Goal: Find specific page/section: Find specific page/section

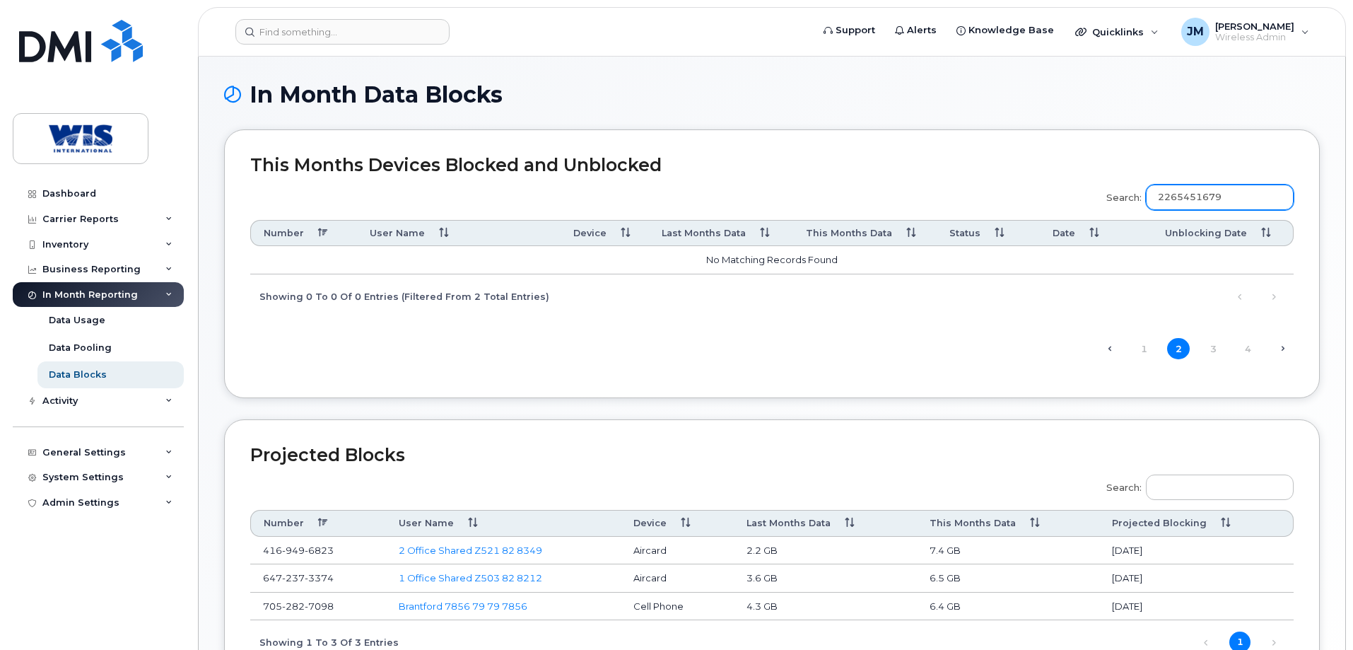
drag, startPoint x: 1236, startPoint y: 196, endPoint x: 927, endPoint y: 161, distance: 310.8
click at [927, 161] on div "This Months Devices Blocked and Unblocked Search: 2265451679 Number User Name D…" at bounding box center [772, 263] width 1096 height 269
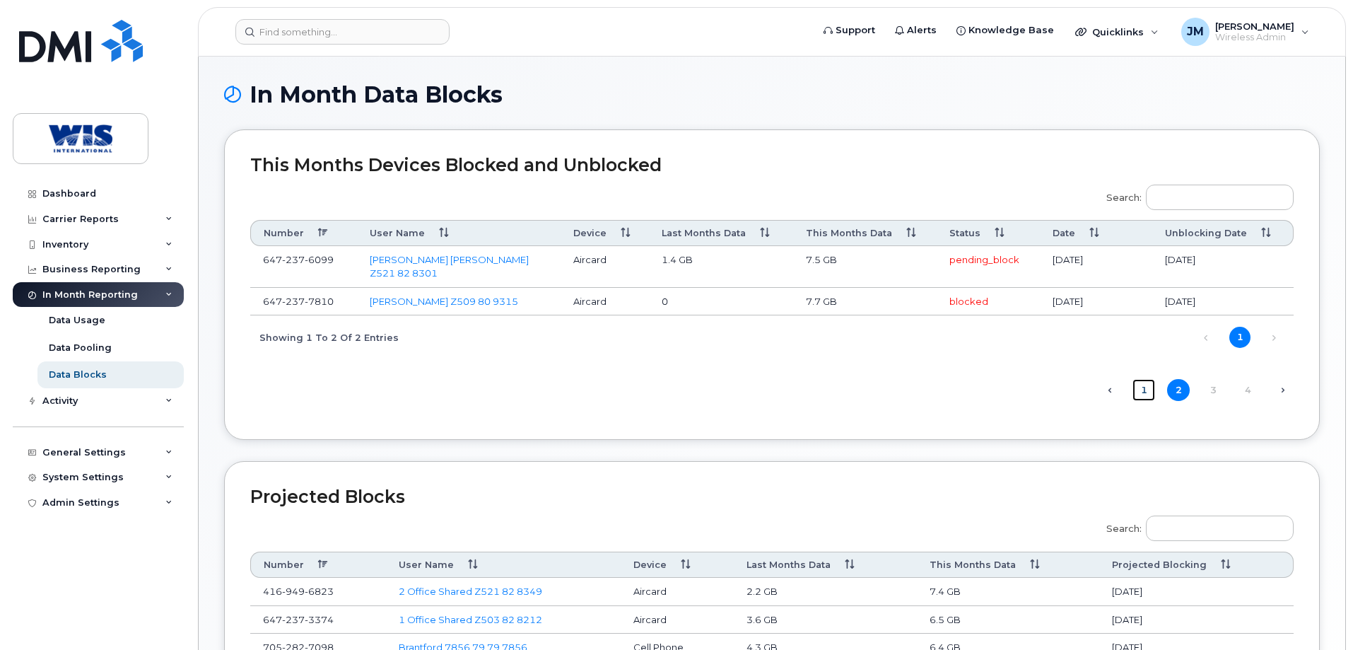
click at [1144, 379] on link "1" at bounding box center [1143, 390] width 23 height 22
click at [1141, 379] on link "1" at bounding box center [1143, 390] width 23 height 22
click at [1175, 379] on span "2" at bounding box center [1178, 390] width 23 height 22
click at [1142, 380] on link "1" at bounding box center [1143, 390] width 23 height 22
click at [1282, 381] on link "Next →" at bounding box center [1282, 390] width 23 height 18
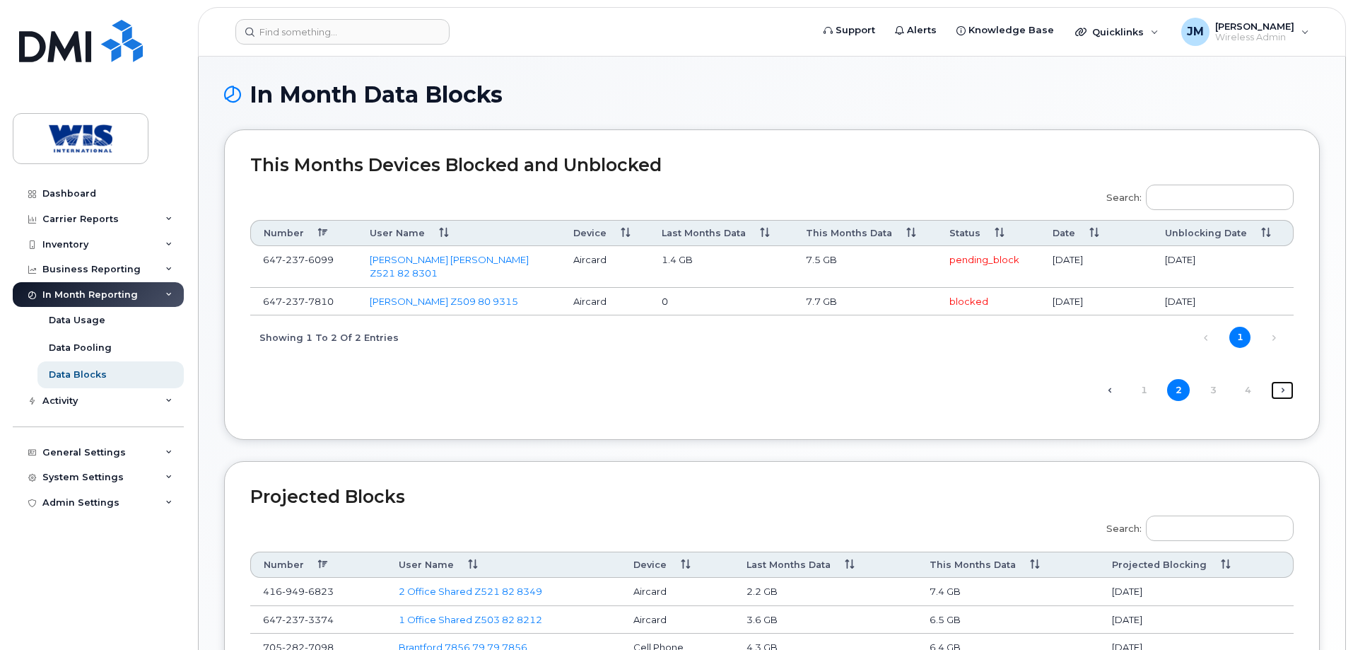
click at [1282, 381] on link "Next →" at bounding box center [1282, 390] width 23 height 18
click at [1112, 381] on link "← Previous" at bounding box center [1109, 390] width 23 height 18
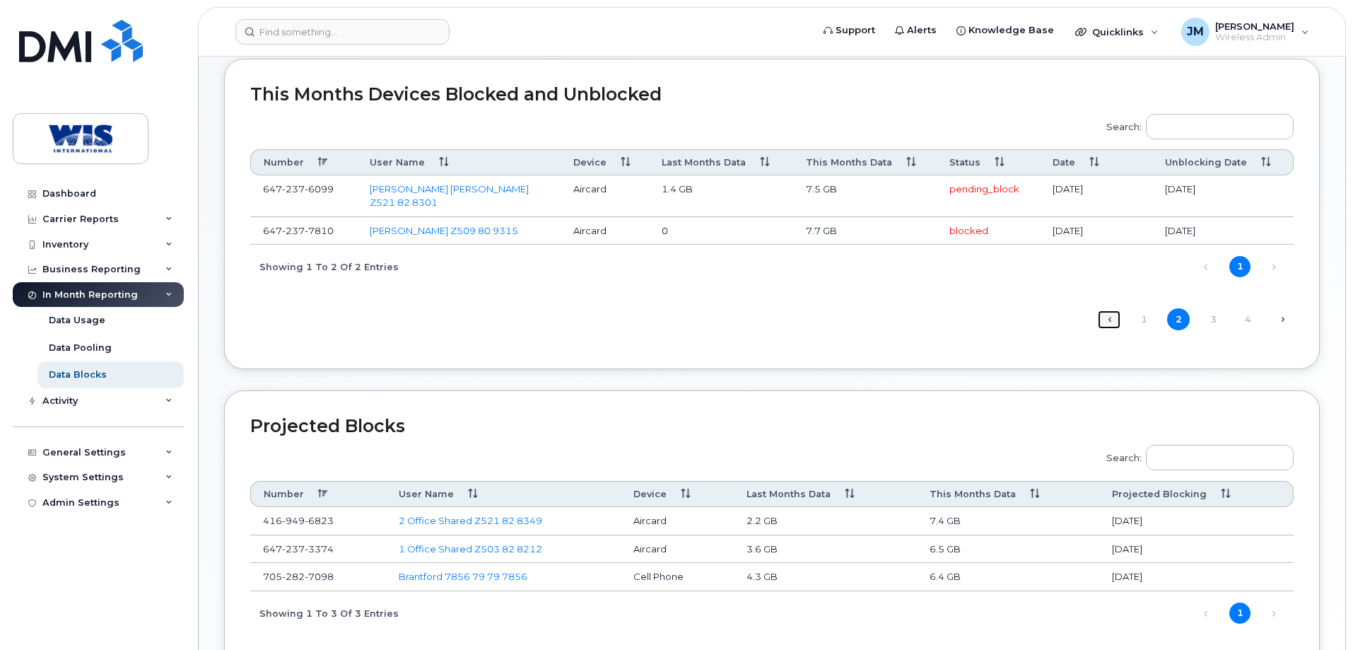
scroll to position [168, 0]
